Goal: Task Accomplishment & Management: Manage account settings

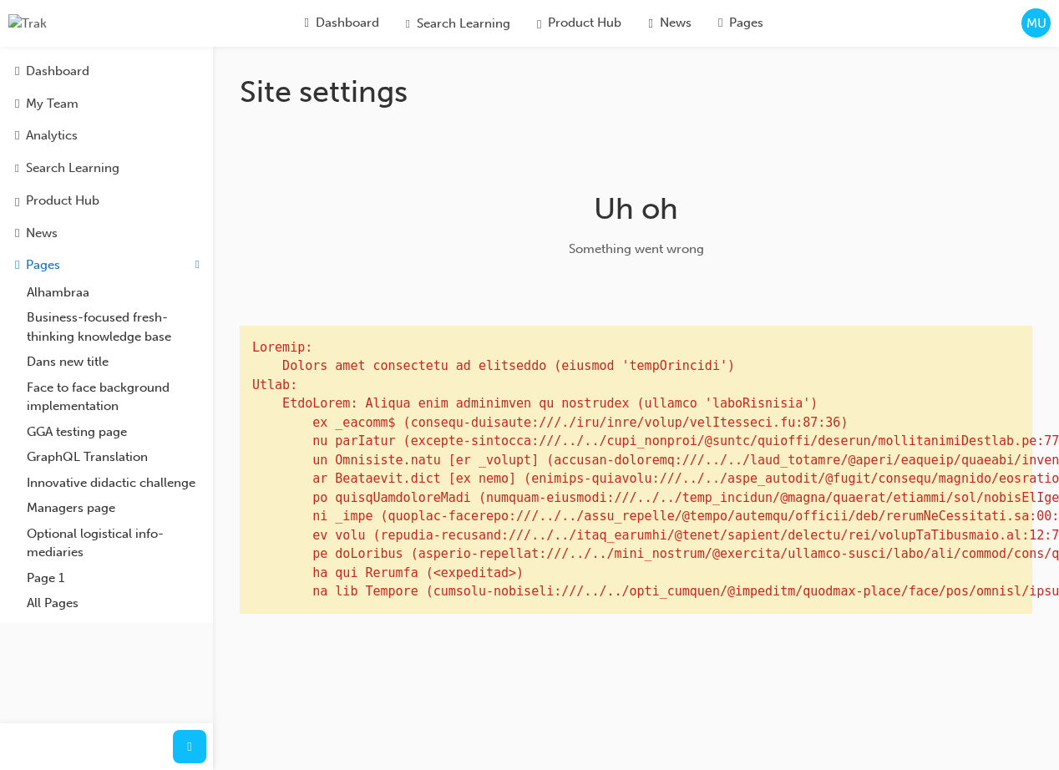
click at [1030, 30] on span "MU" at bounding box center [1037, 23] width 20 height 19
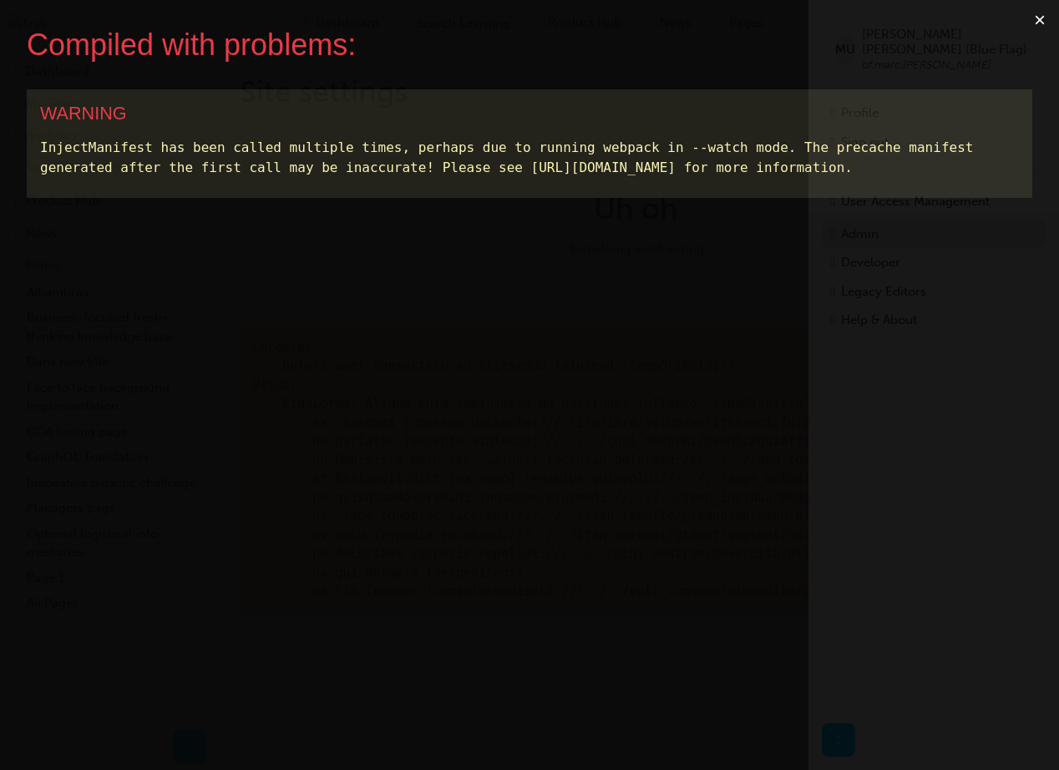
click at [891, 223] on div "Compiled with problems: × WARNING InjectManifest has been called multiple times…" at bounding box center [529, 385] width 1059 height 770
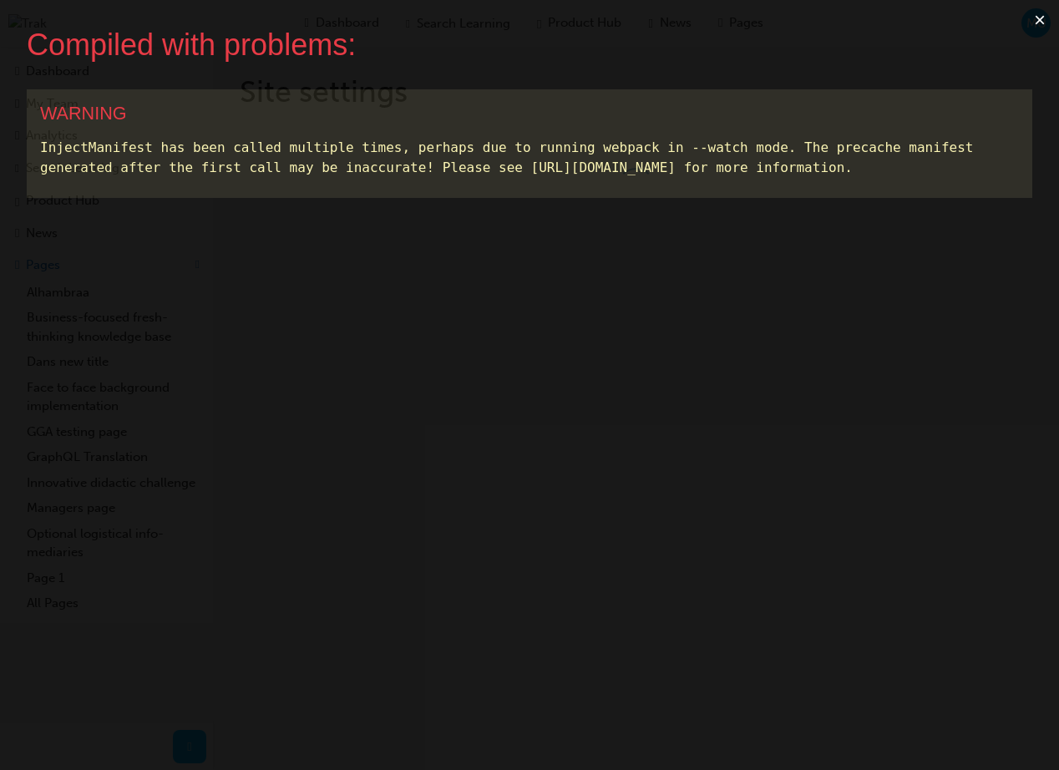
click at [1039, 21] on button "×" at bounding box center [1040, 20] width 38 height 40
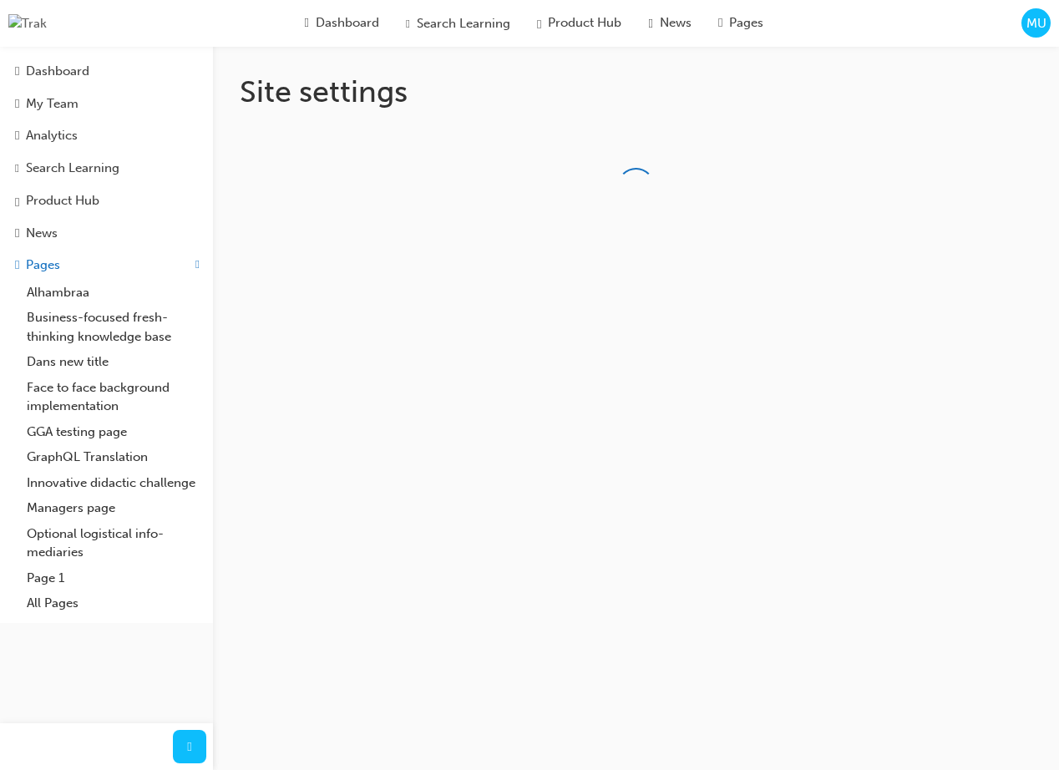
click at [1037, 28] on span "MU" at bounding box center [1037, 23] width 20 height 19
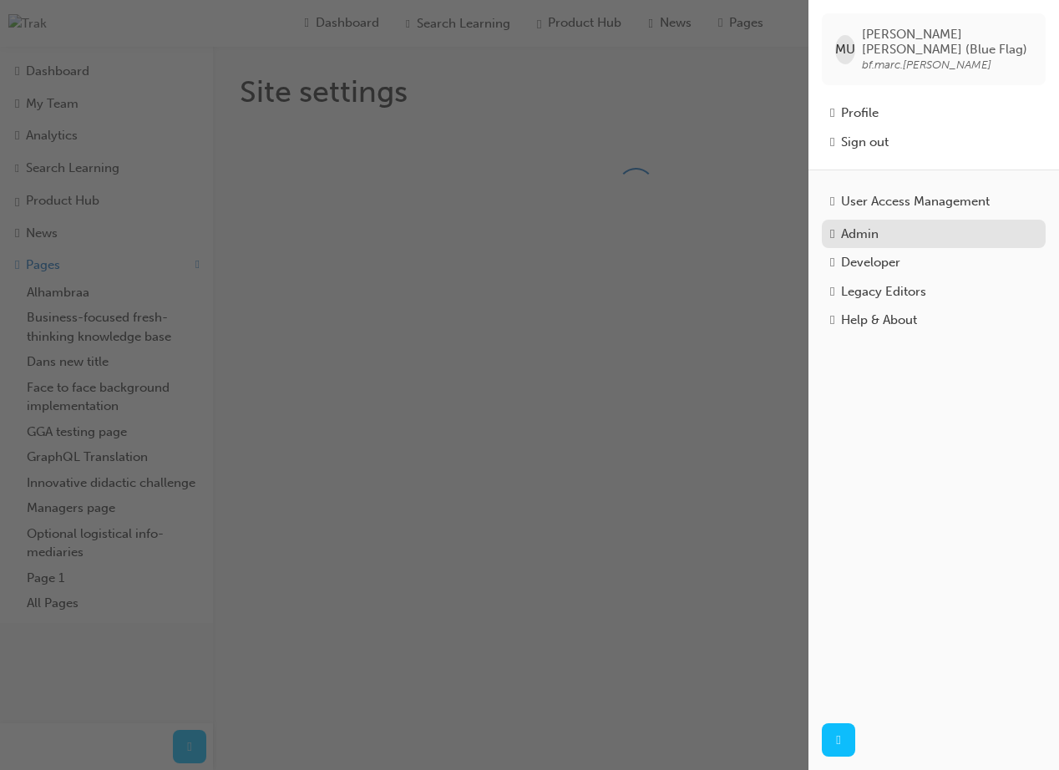
click at [879, 225] on div "Admin" at bounding box center [860, 234] width 38 height 19
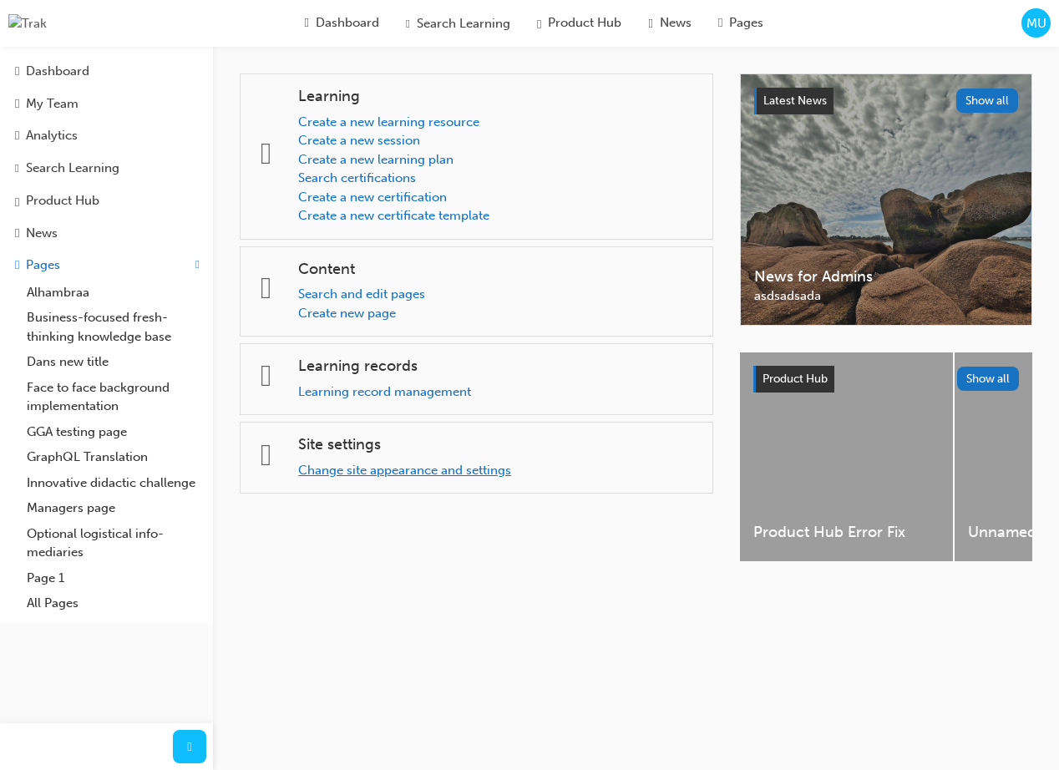
click at [405, 474] on link "Change site appearance and settings" at bounding box center [404, 470] width 213 height 15
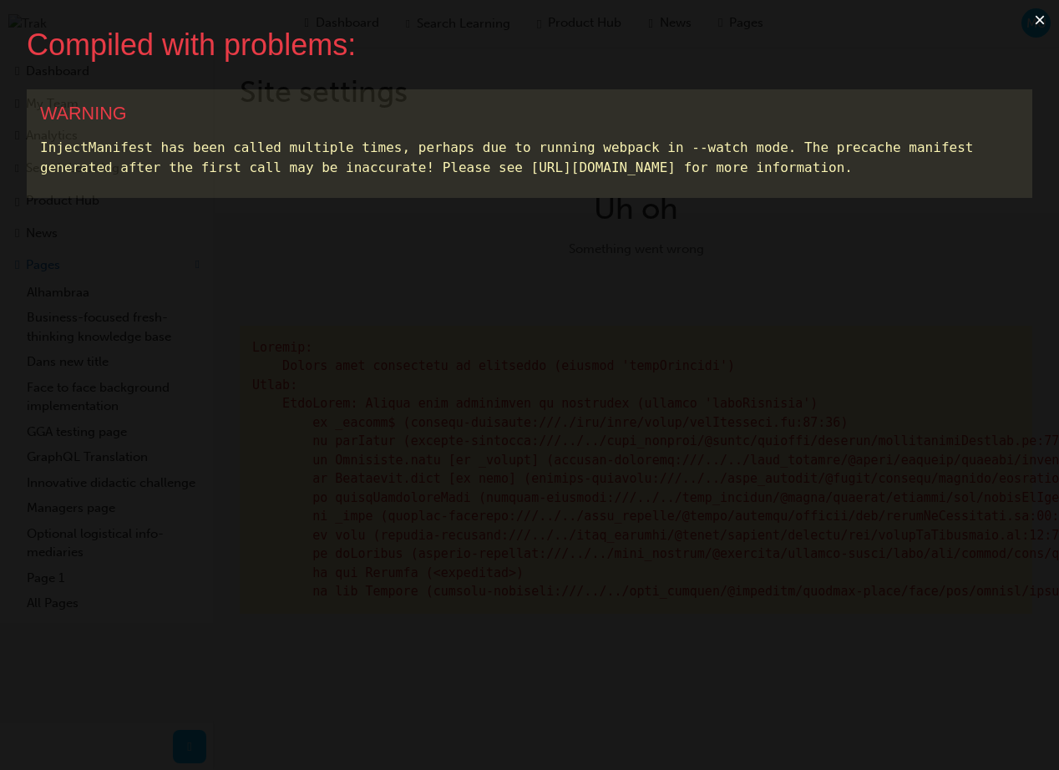
click at [1045, 17] on button "×" at bounding box center [1040, 20] width 38 height 40
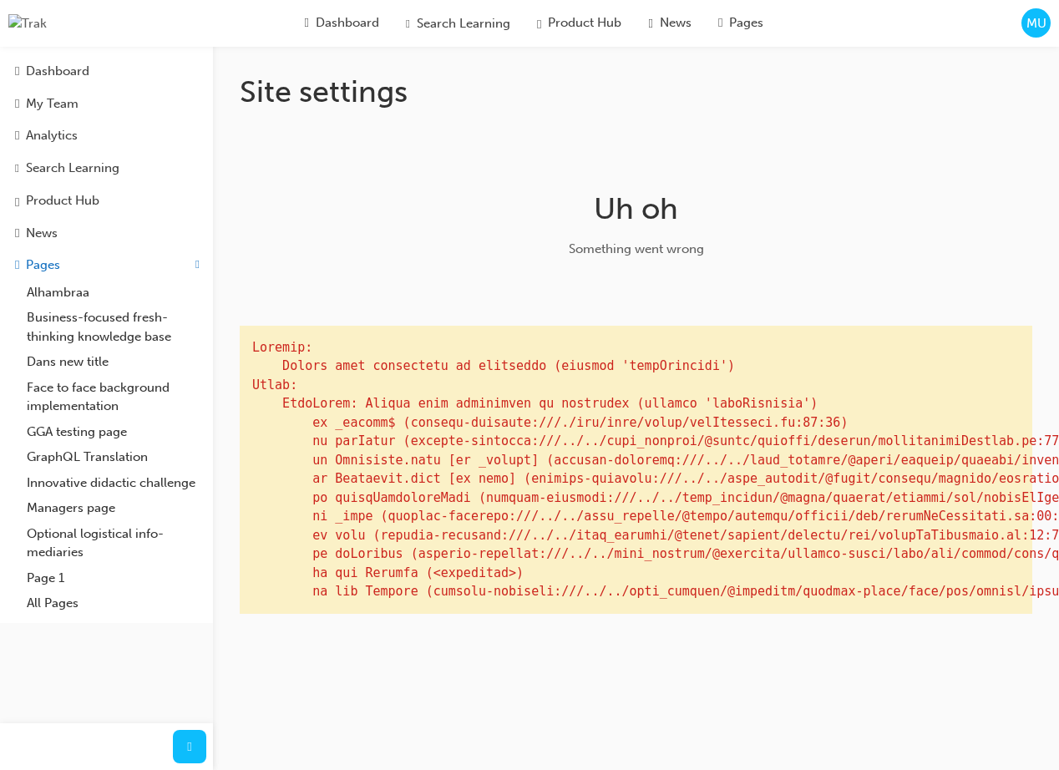
click at [1044, 23] on span "MU" at bounding box center [1037, 23] width 20 height 19
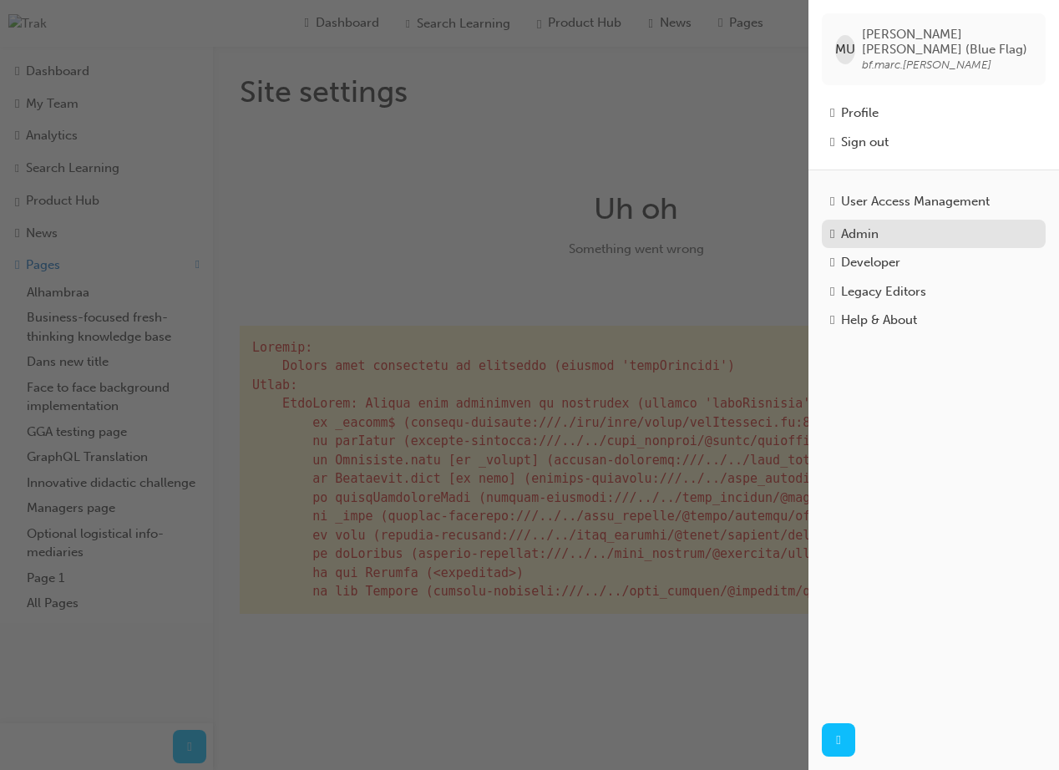
click at [887, 225] on div "Admin" at bounding box center [933, 234] width 207 height 19
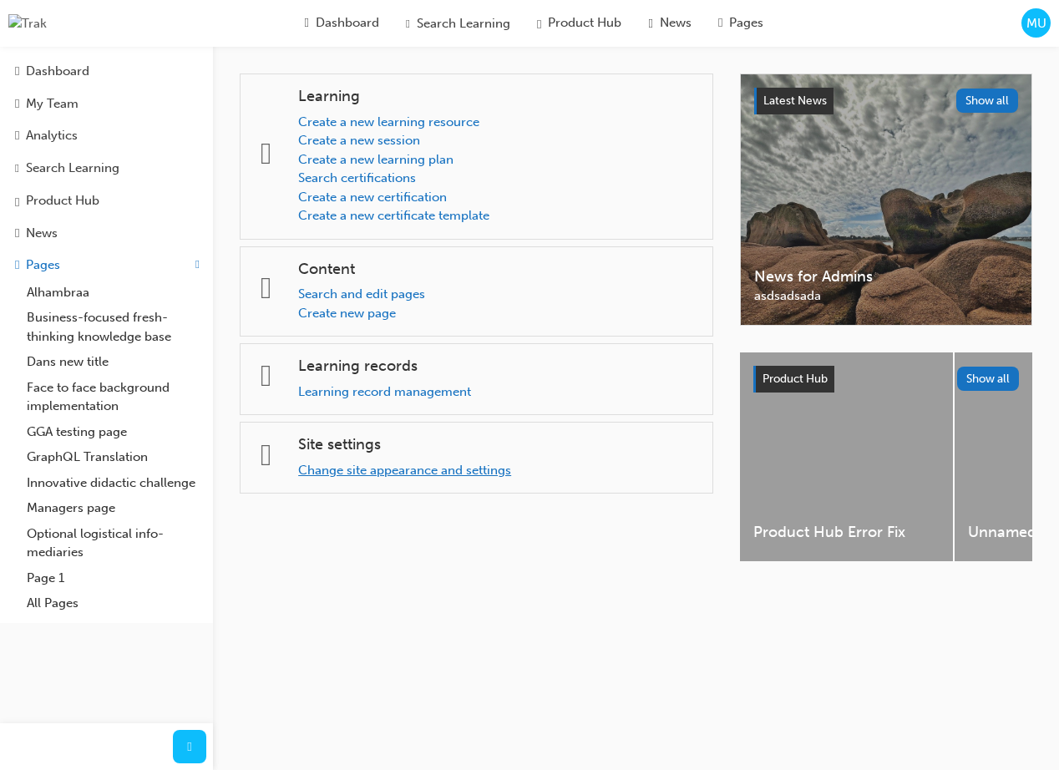
click at [432, 474] on link "Change site appearance and settings" at bounding box center [404, 470] width 213 height 15
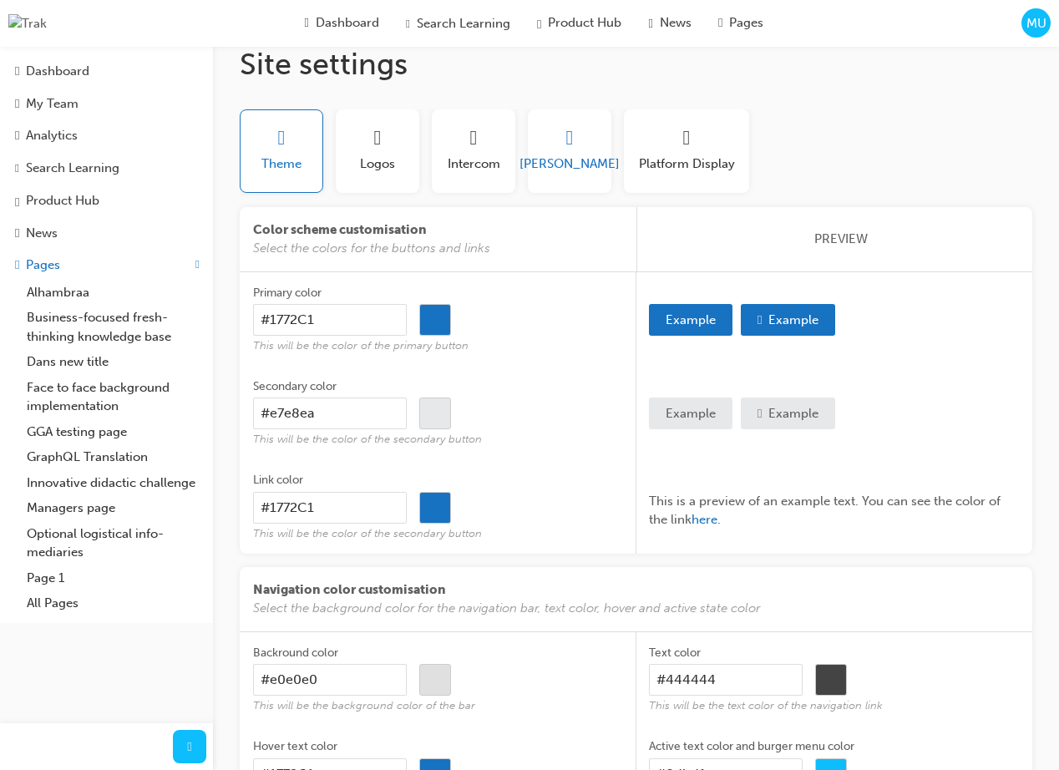
scroll to position [28, 0]
click at [378, 163] on span "Logos" at bounding box center [377, 163] width 35 height 19
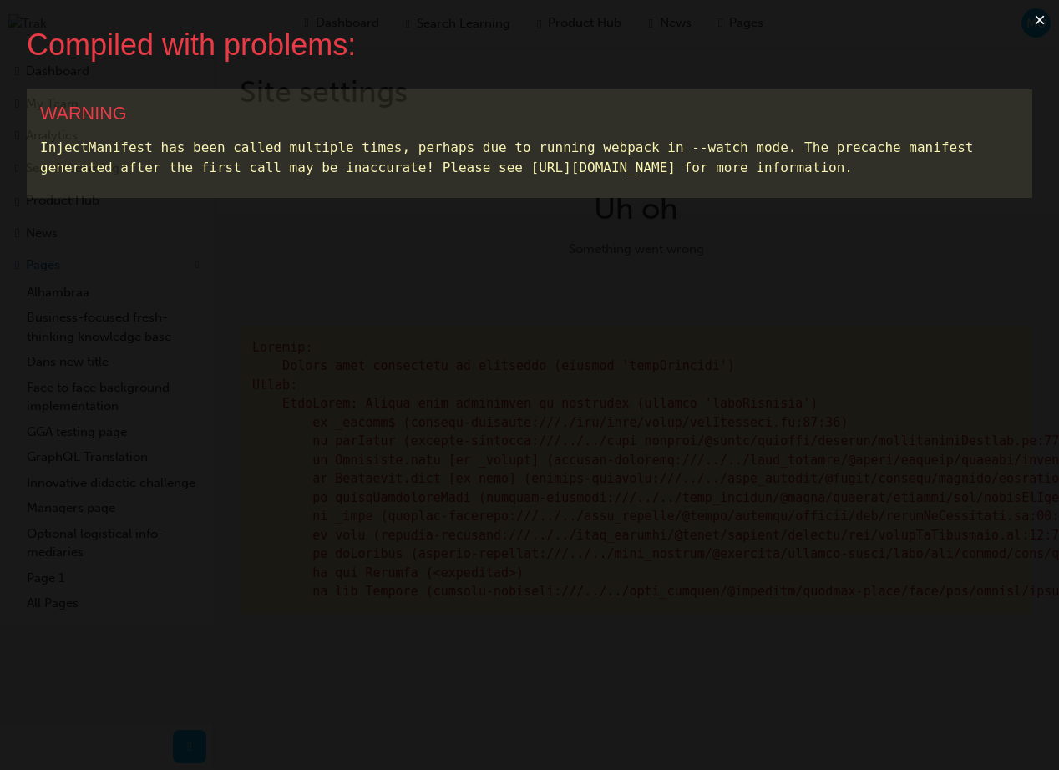
scroll to position [0, 0]
click at [1033, 22] on button "×" at bounding box center [1040, 20] width 38 height 40
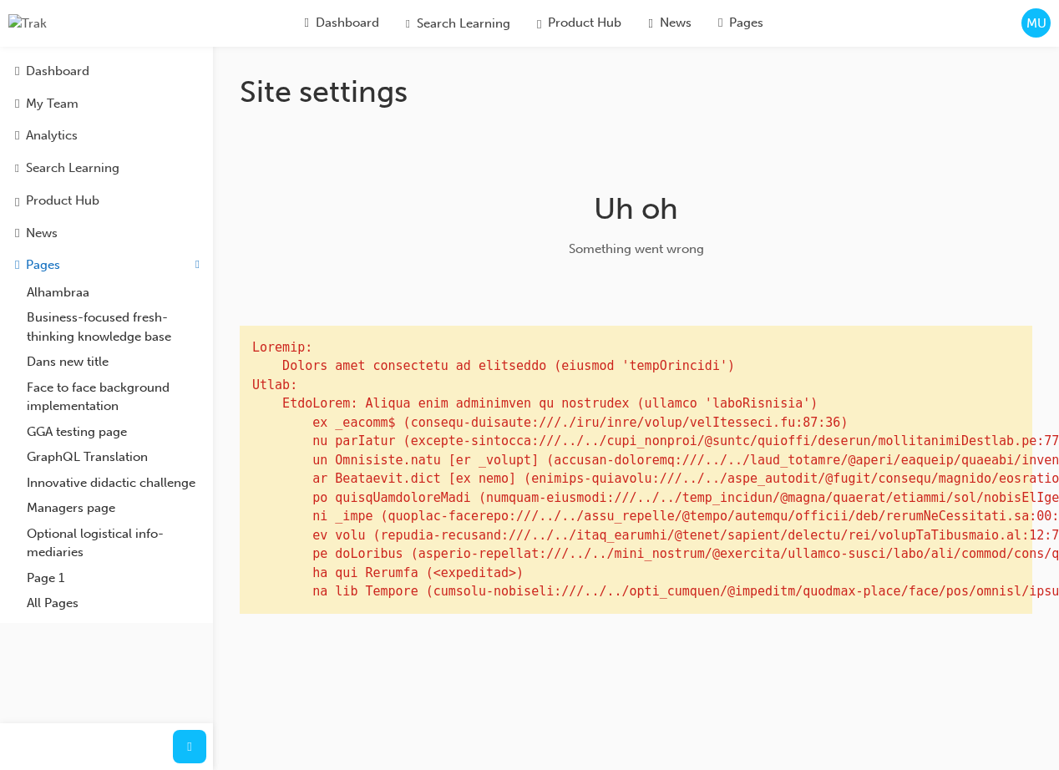
click at [1009, 63] on div at bounding box center [636, 60] width 793 height 27
click at [1042, 23] on span "MU" at bounding box center [1037, 23] width 20 height 19
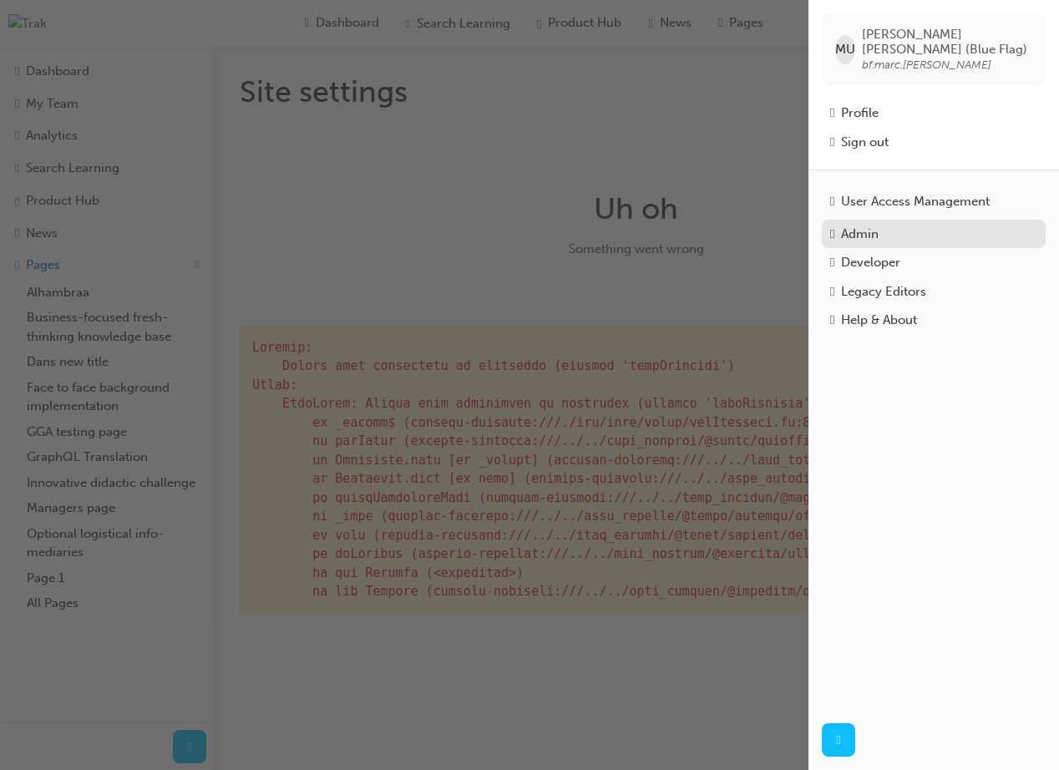
click at [869, 225] on div "Admin" at bounding box center [860, 234] width 38 height 19
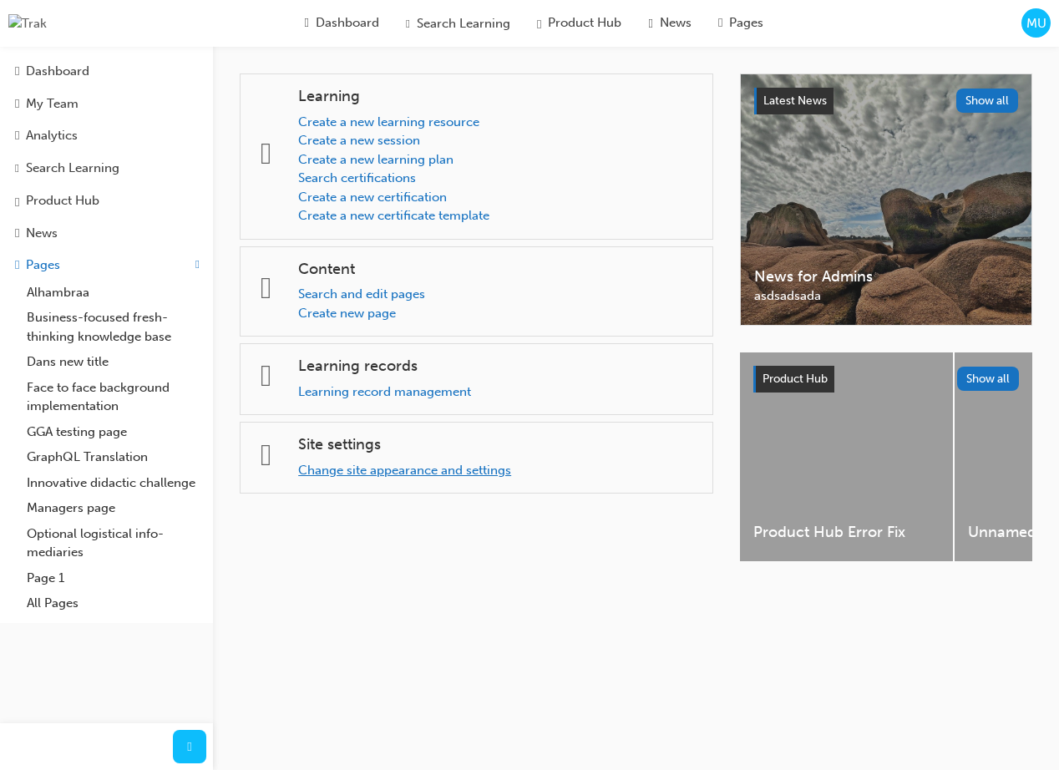
click at [412, 475] on link "Change site appearance and settings" at bounding box center [404, 470] width 213 height 15
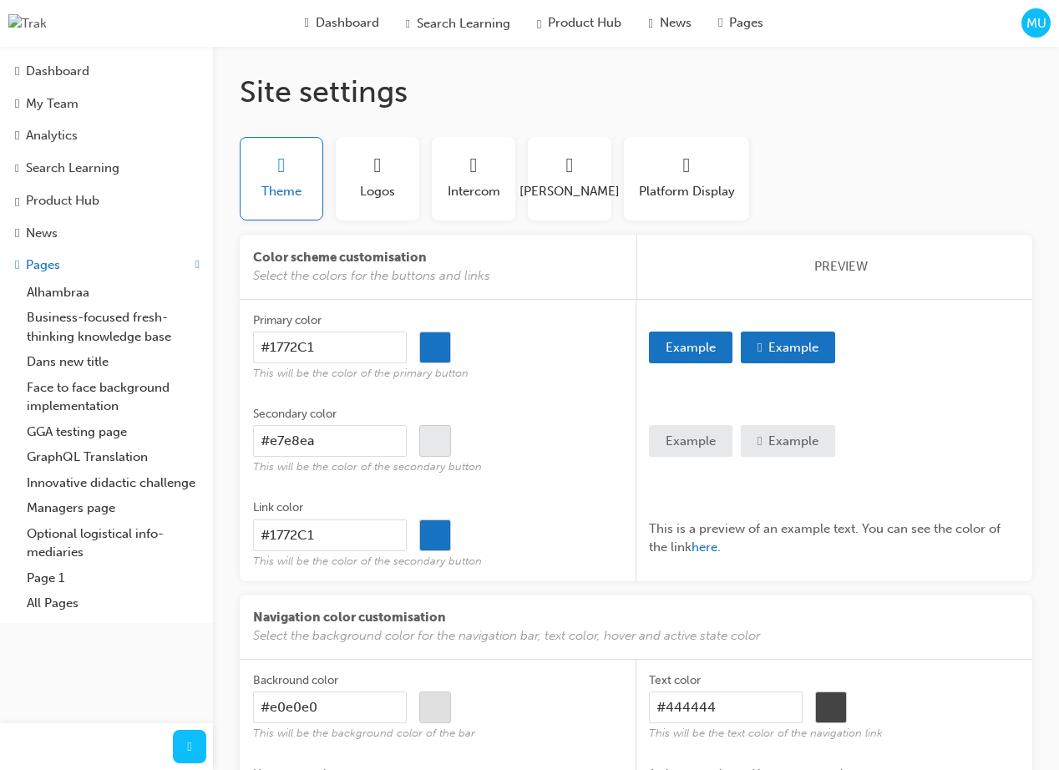
scroll to position [1, 0]
click at [364, 206] on button "Logos" at bounding box center [378, 178] width 84 height 84
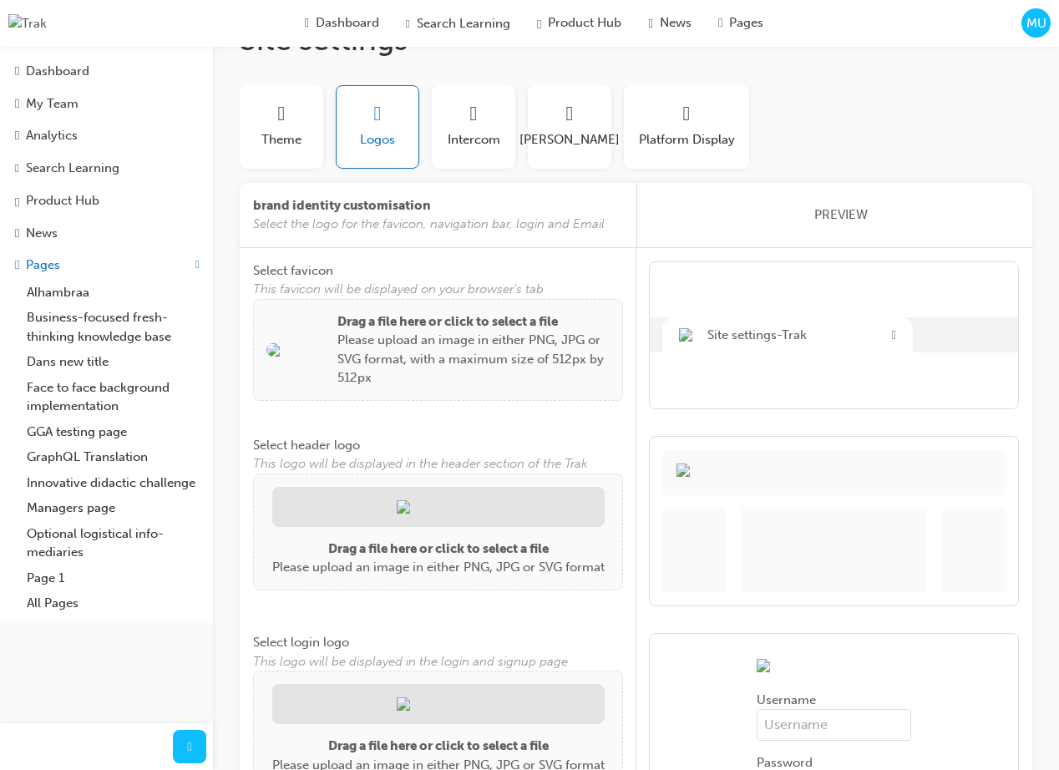
scroll to position [0, 0]
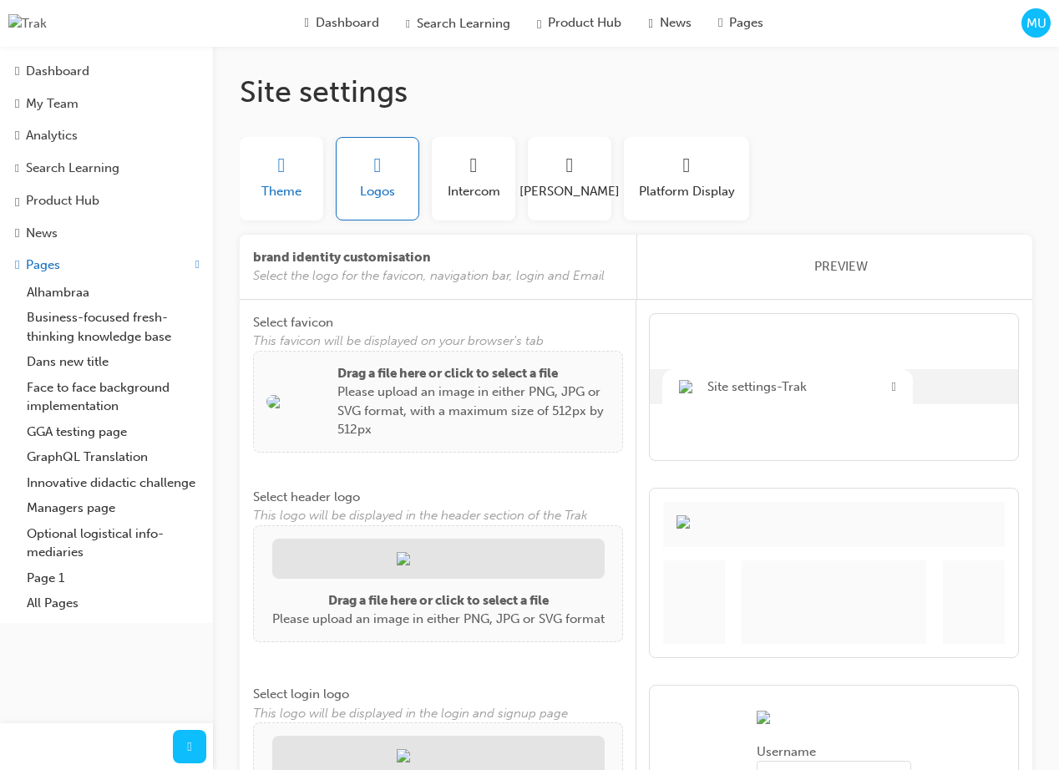
click at [299, 186] on span "Theme" at bounding box center [282, 191] width 40 height 19
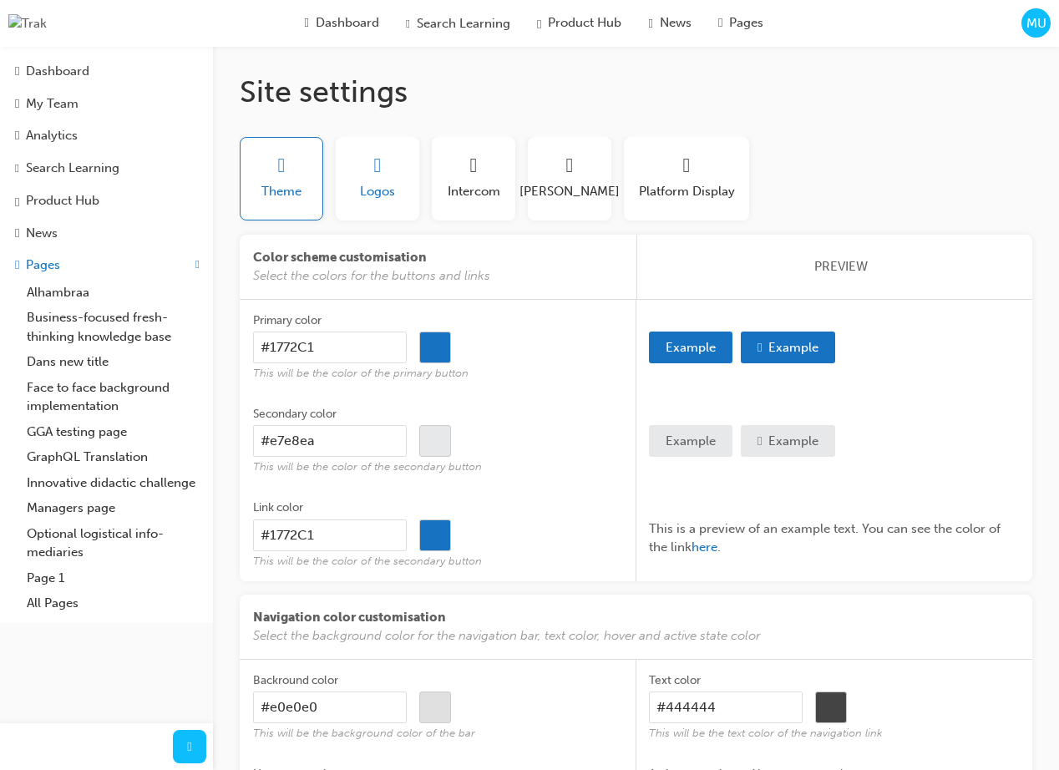
click at [368, 198] on span "Logos" at bounding box center [377, 191] width 35 height 19
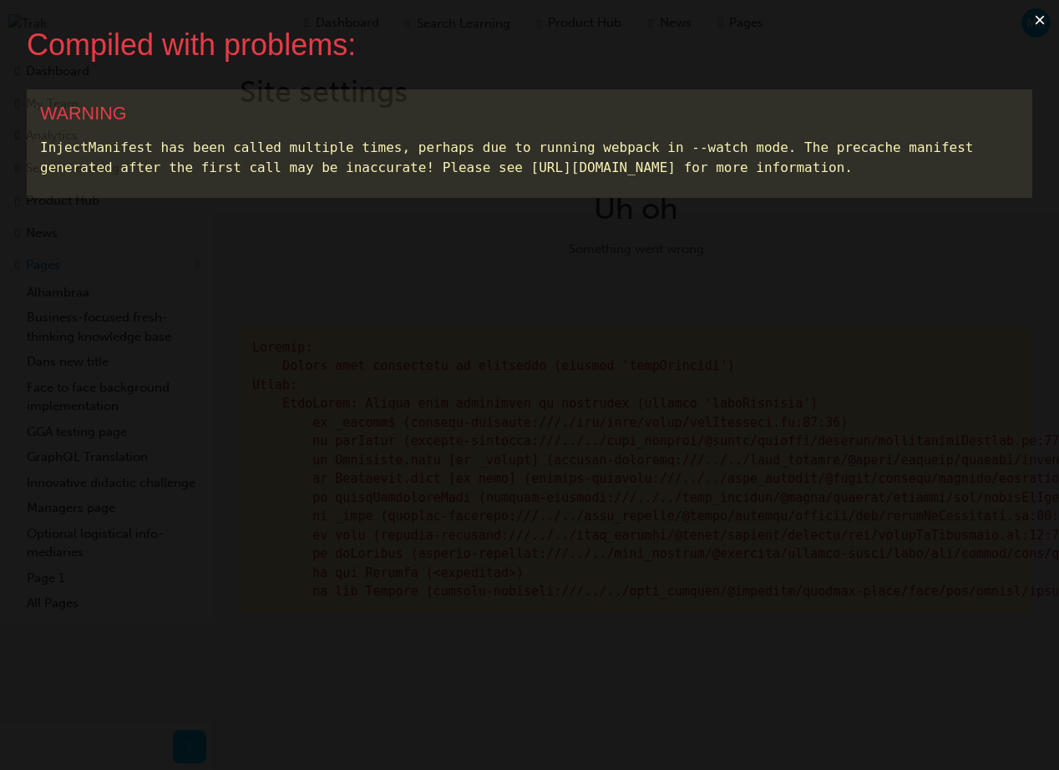
click at [1032, 19] on button "×" at bounding box center [1040, 20] width 38 height 40
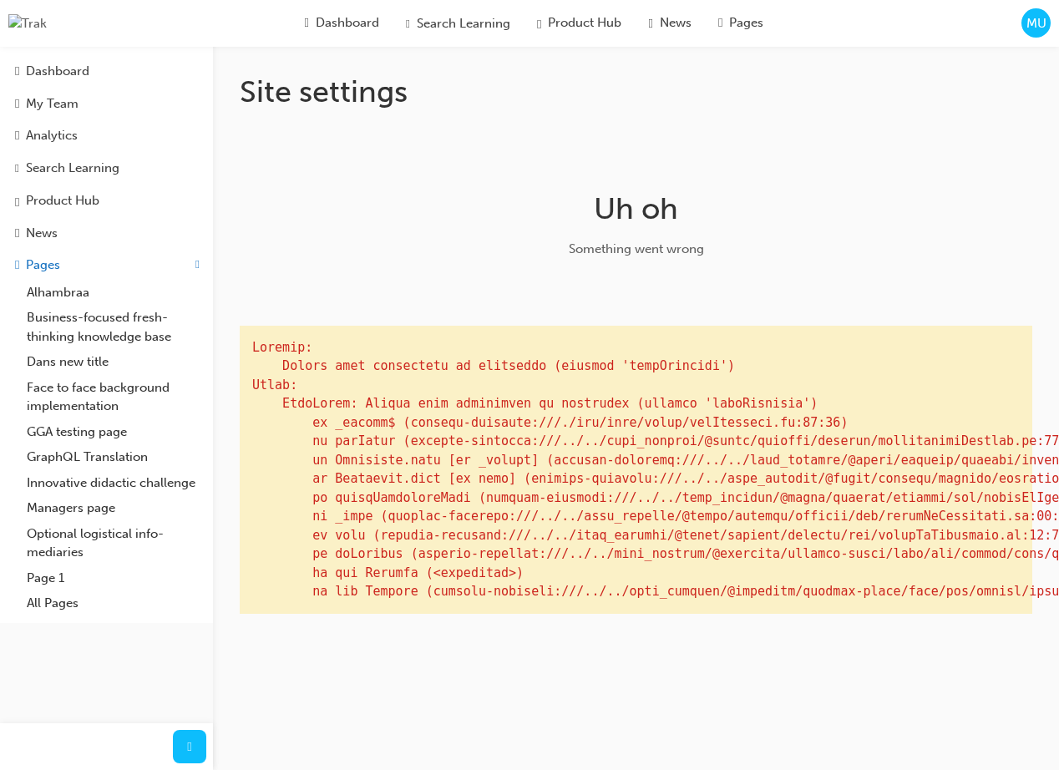
click at [1042, 30] on span "MU" at bounding box center [1037, 23] width 20 height 19
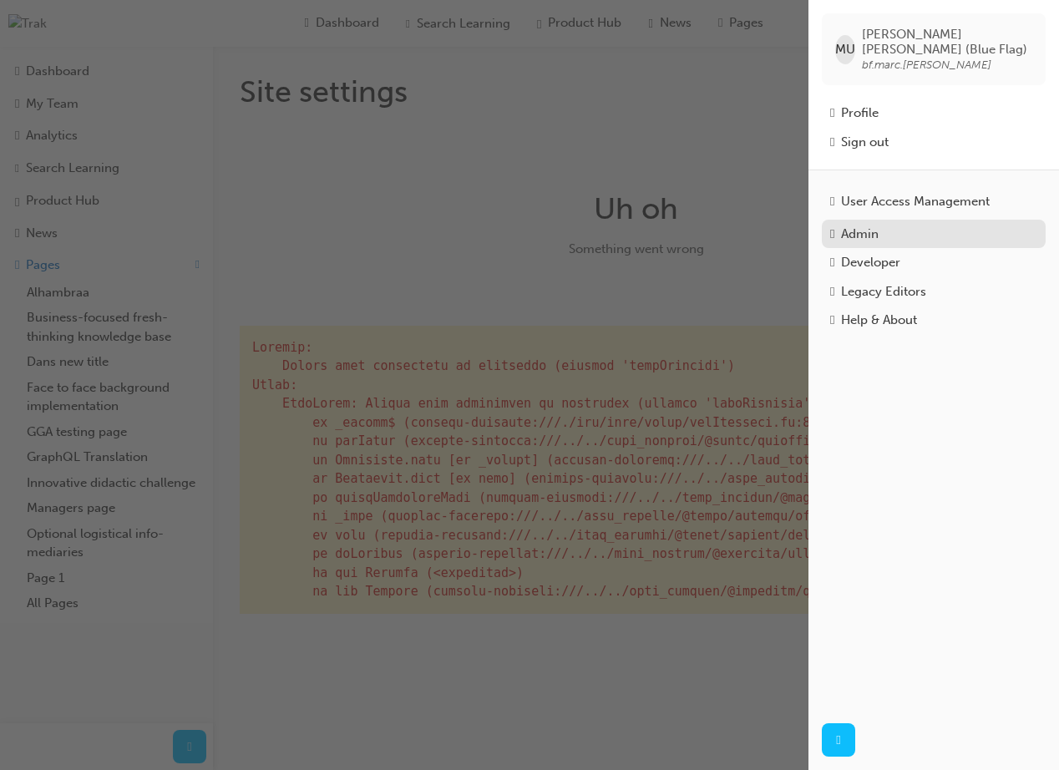
click at [879, 226] on div "Admin" at bounding box center [860, 234] width 38 height 19
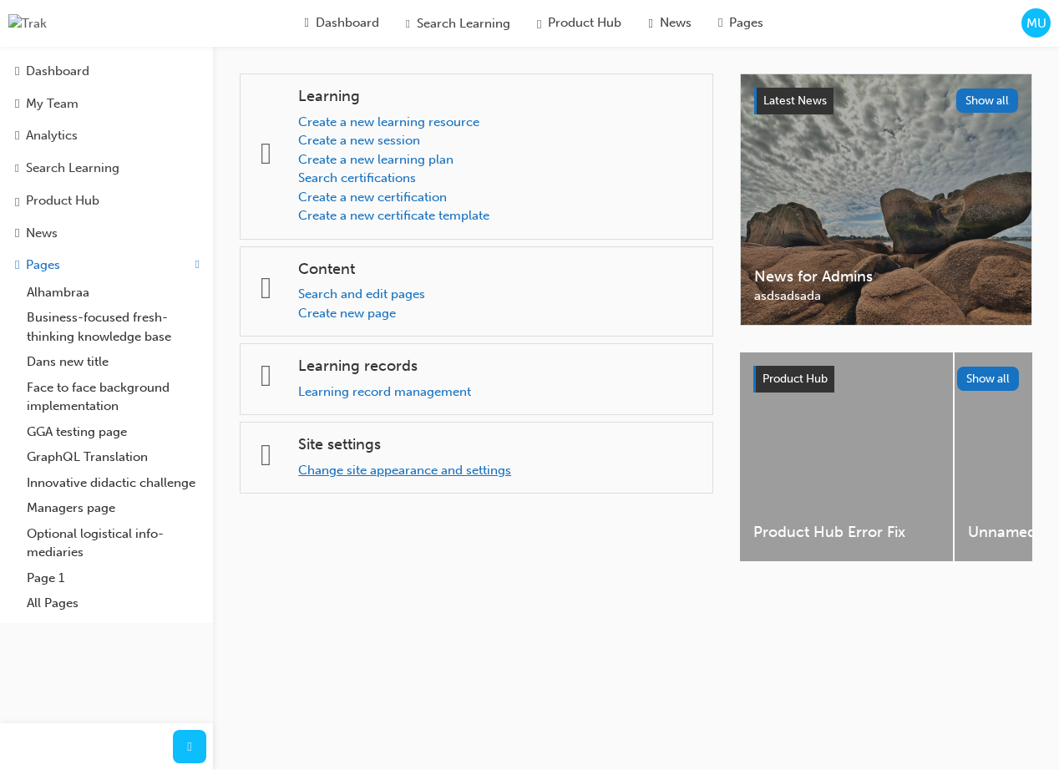
click at [511, 470] on link "Change site appearance and settings" at bounding box center [404, 470] width 213 height 15
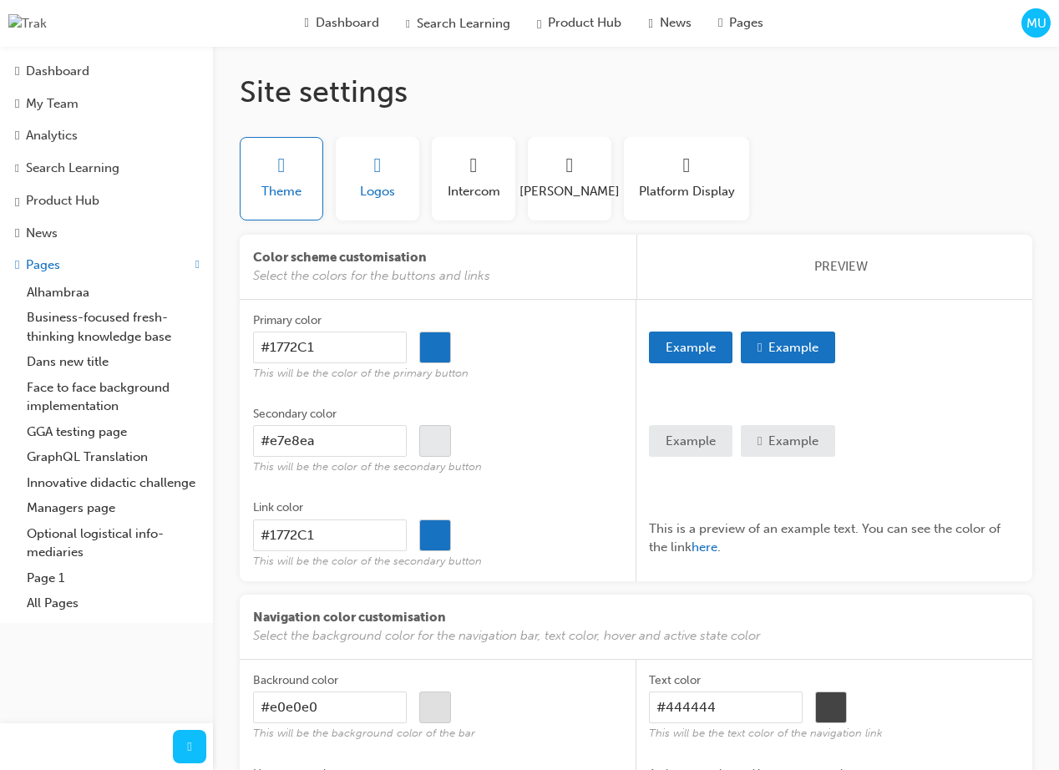
click at [395, 177] on button "Logos" at bounding box center [378, 179] width 84 height 84
